Goal: Information Seeking & Learning: Find specific fact

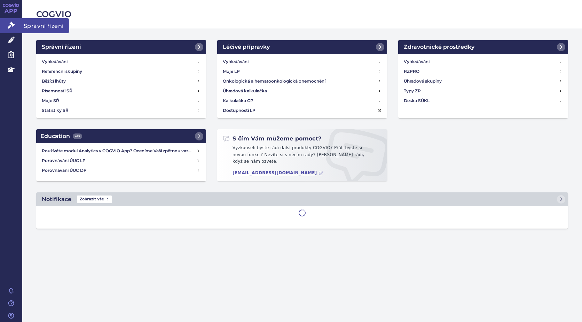
click at [14, 24] on icon at bounding box center [11, 25] width 7 height 7
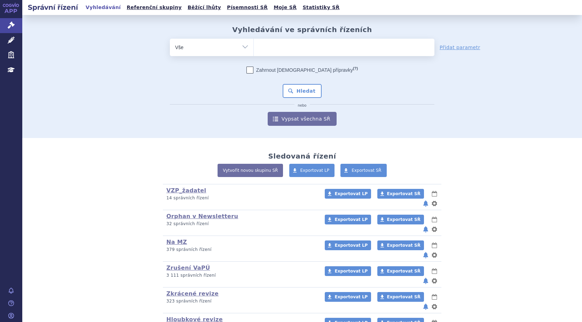
click at [263, 51] on ul at bounding box center [344, 46] width 181 height 15
click at [254, 51] on select at bounding box center [254, 46] width 0 height 17
type input "lo"
type input "lob"
type input "lobr"
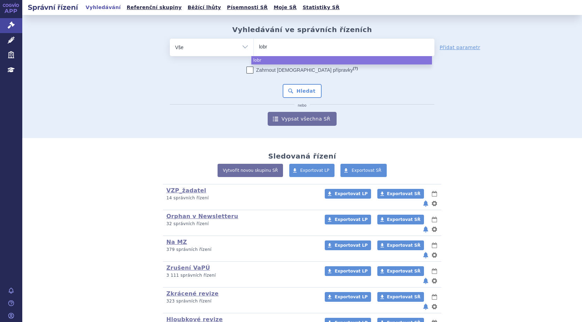
type input "lobro"
type input "lobrox"
type input "lobroxa"
type input "lobroxar"
select select "lobroxar"
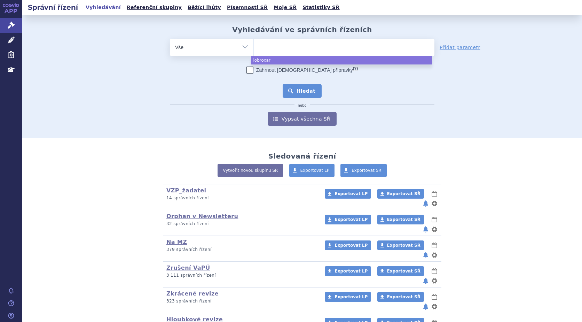
click at [296, 95] on button "Hledat" at bounding box center [302, 91] width 39 height 14
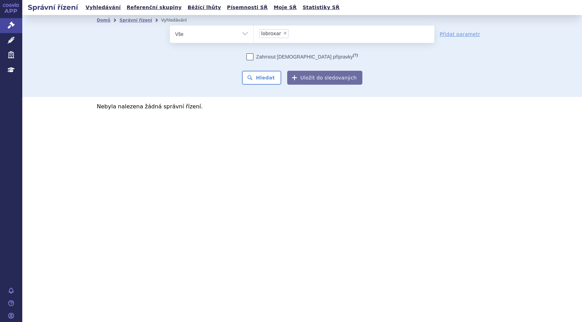
click at [283, 33] on span "×" at bounding box center [285, 33] width 4 height 4
click at [254, 33] on select "lobroxar" at bounding box center [254, 33] width 0 height 17
select select
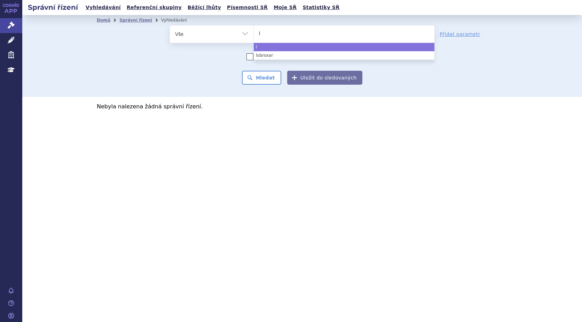
type input "li"
type input "lib"
type input "libr"
type input "libro"
type input "libroxa"
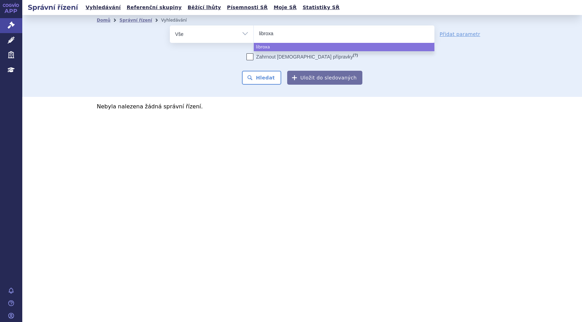
type input "libroxar"
select select "libroxar"
click at [265, 78] on button "Hledat" at bounding box center [261, 78] width 39 height 14
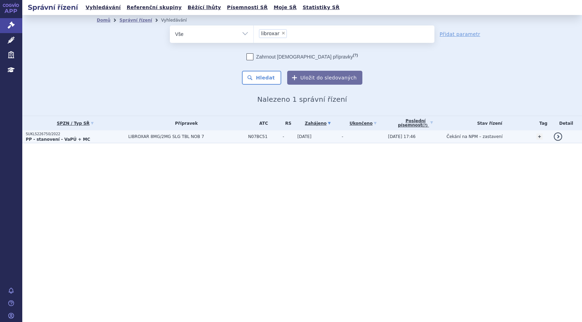
click at [41, 135] on p "SUKLS226750/2022" at bounding box center [75, 134] width 99 height 5
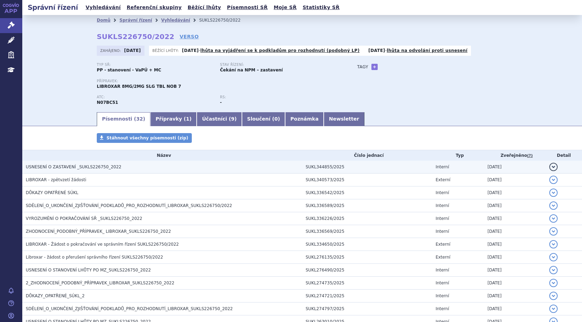
click at [62, 167] on span "USNESENÍ O ZASTAVENÍ _SUKLS226750_2022" at bounding box center [74, 166] width 96 height 5
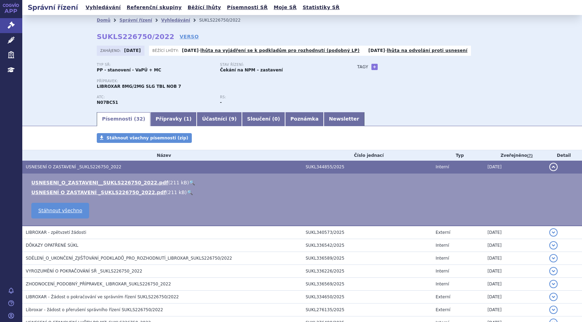
click at [189, 183] on link "🔍" at bounding box center [192, 183] width 6 height 6
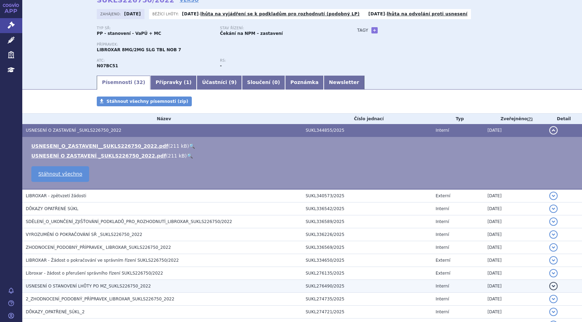
scroll to position [70, 0]
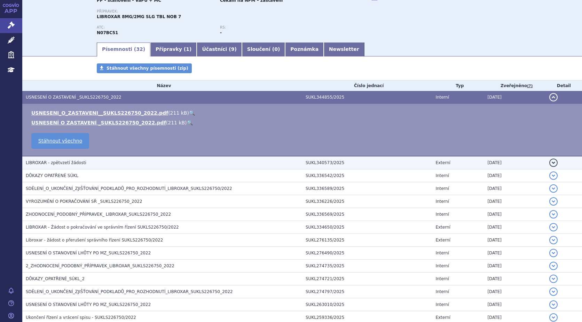
click at [63, 164] on span "LIBROXAR - zpětvzetí žádosti" at bounding box center [56, 162] width 61 height 5
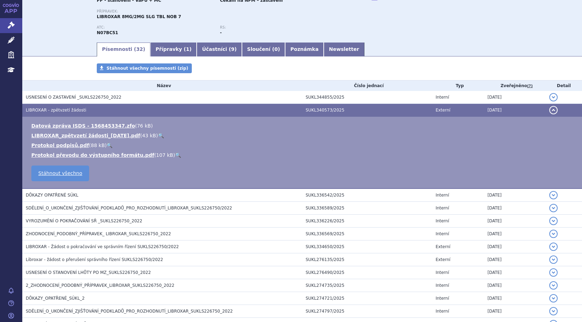
click at [158, 135] on link "🔍" at bounding box center [161, 136] width 6 height 6
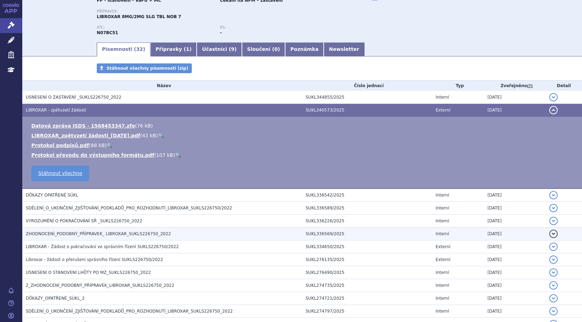
click at [107, 236] on span "ZHODNOCENÍ_PODOBNÝ_PŘÍPRAVEK_ LIBROXAR_SUKLS226750_2022" at bounding box center [98, 233] width 145 height 5
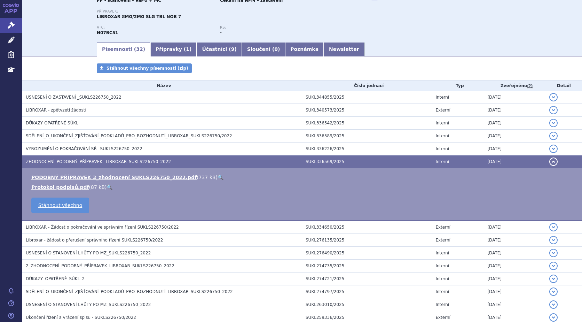
click at [218, 176] on link "🔍" at bounding box center [221, 177] width 6 height 6
